Goal: Transaction & Acquisition: Purchase product/service

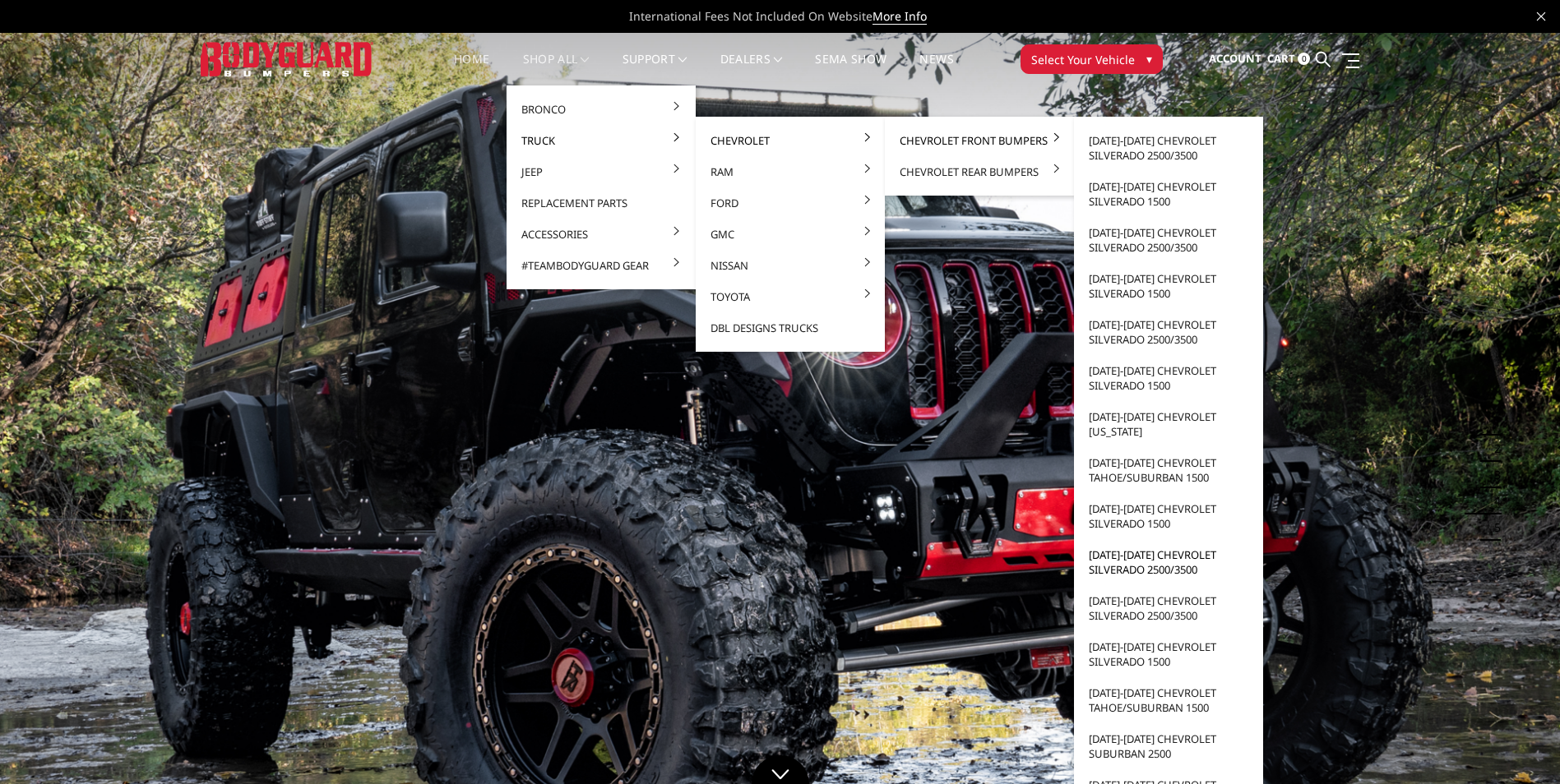
click at [1146, 564] on link "[DATE]-[DATE] Chevrolet Silverado 2500/3500" at bounding box center [1169, 562] width 176 height 46
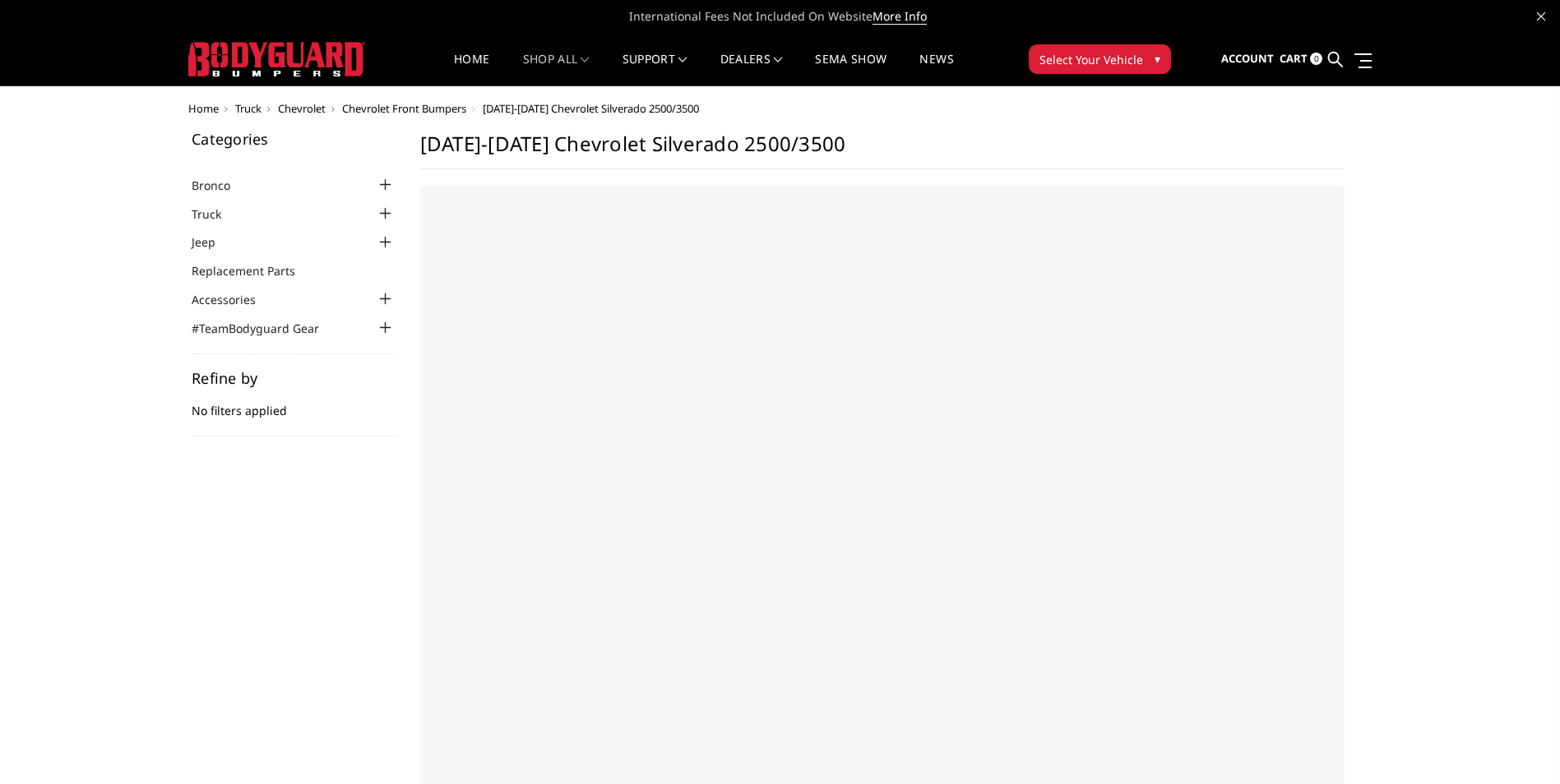
select select "US"
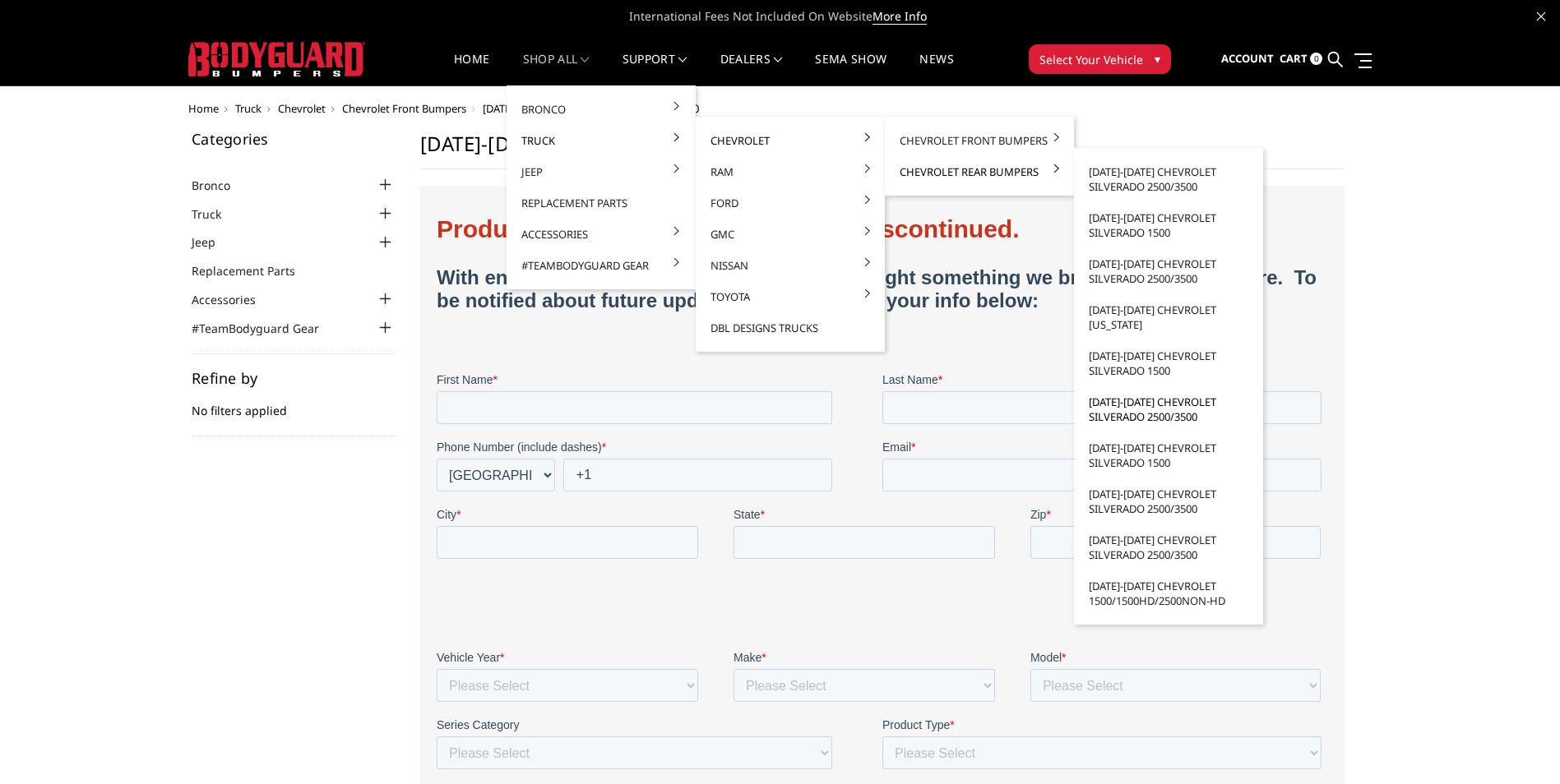
click at [1138, 412] on link "[DATE]-[DATE] Chevrolet Silverado 2500/3500" at bounding box center [1169, 409] width 176 height 46
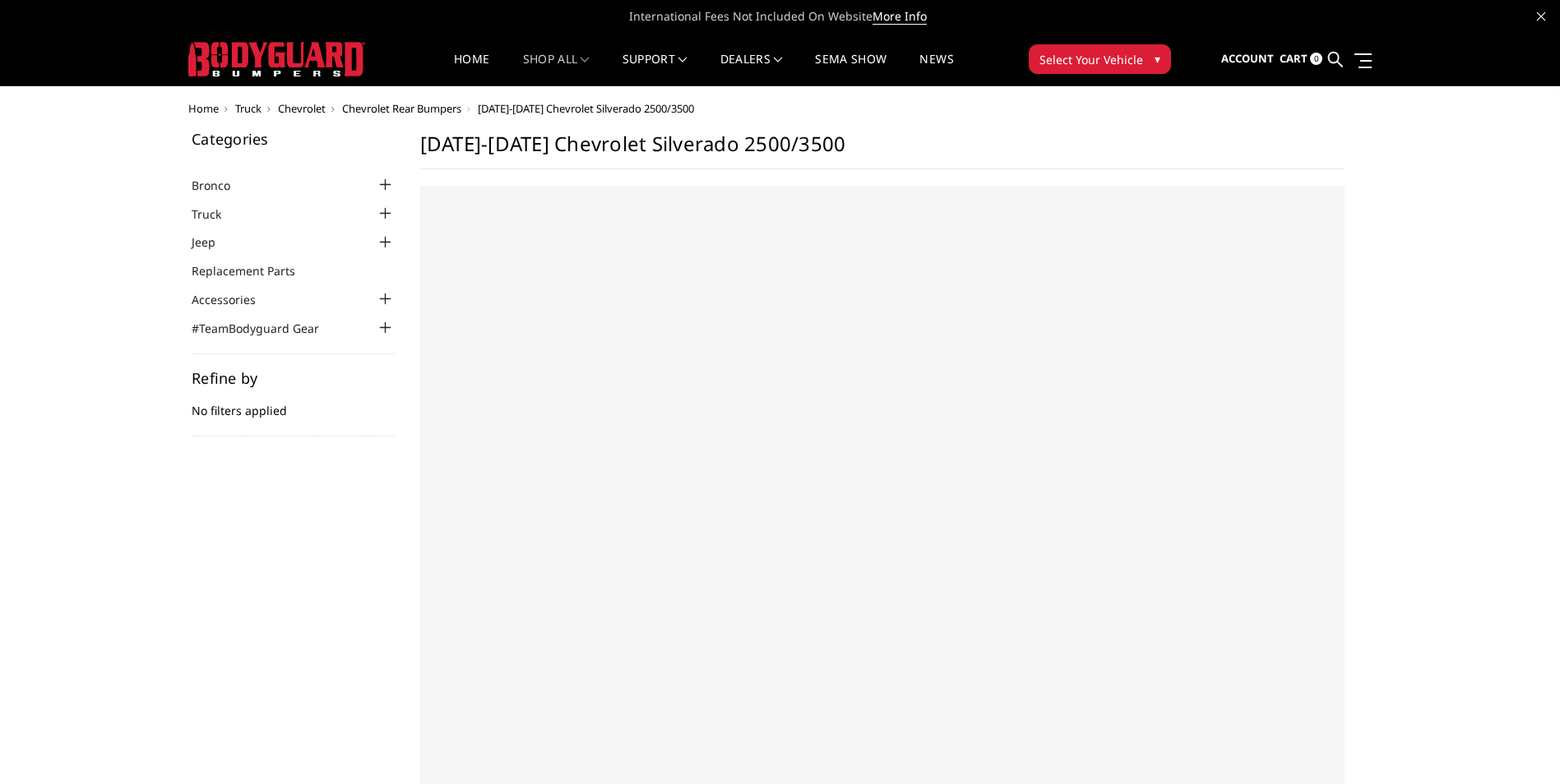
select select "US"
